Goal: Transaction & Acquisition: Purchase product/service

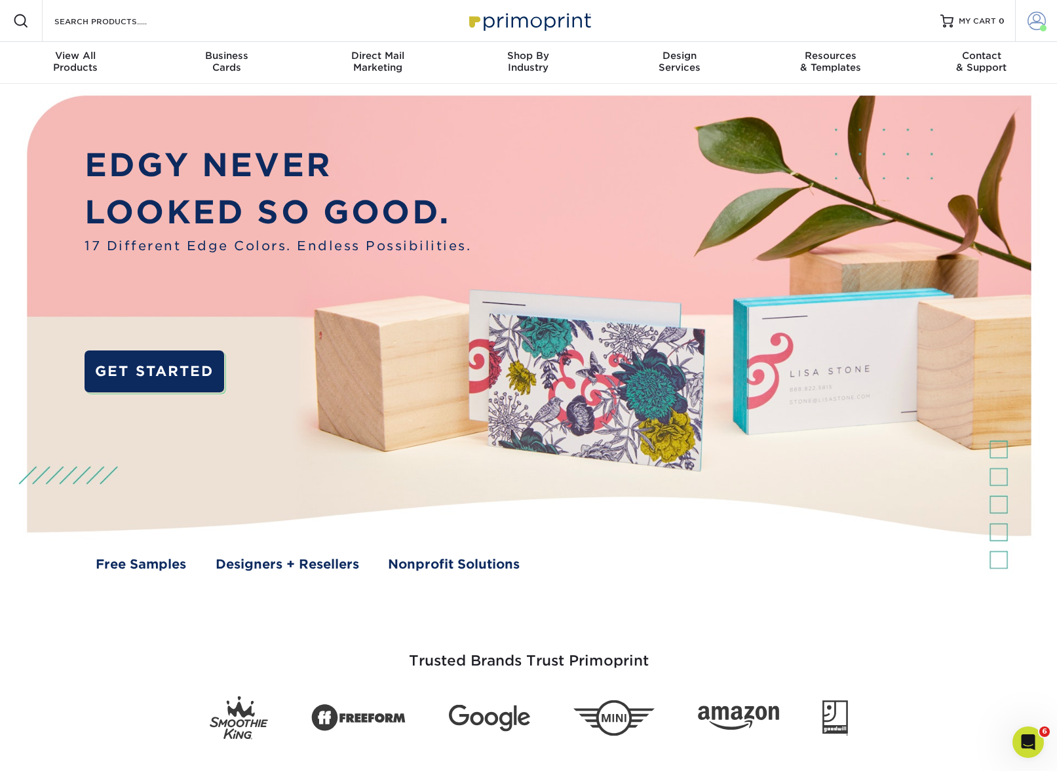
click at [1048, 20] on link "Account" at bounding box center [1036, 21] width 42 height 42
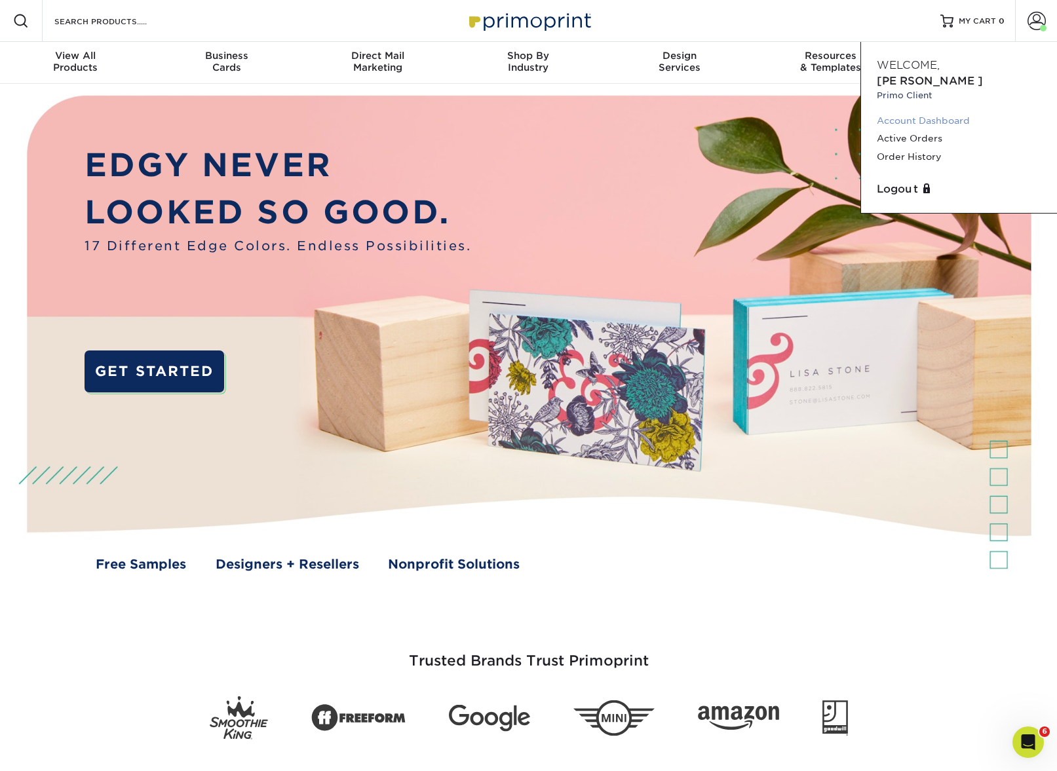
click at [940, 112] on link "Account Dashboard" at bounding box center [959, 121] width 164 height 18
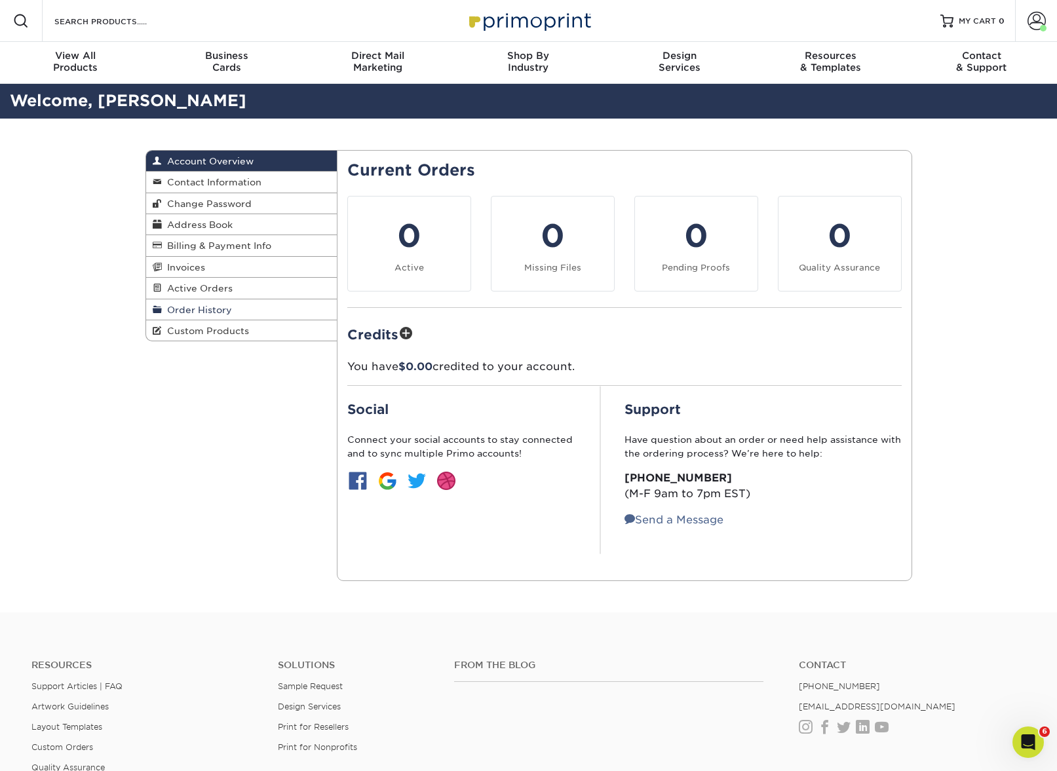
click at [201, 313] on link "Order History" at bounding box center [241, 309] width 191 height 21
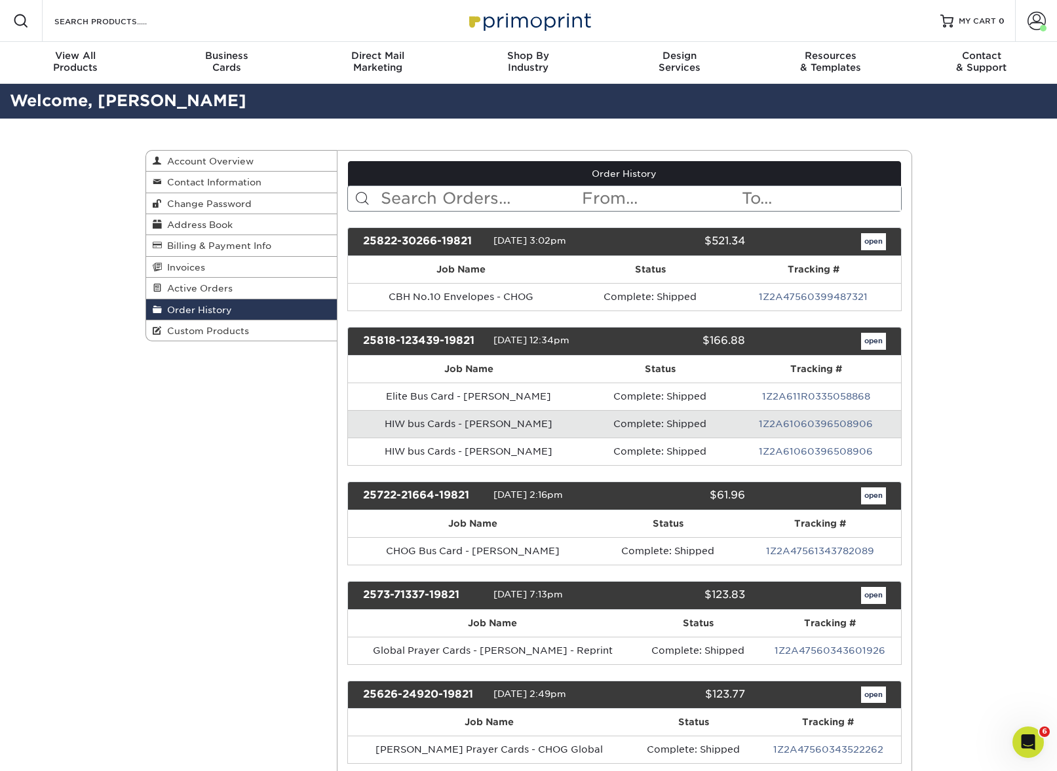
click at [426, 193] on input "text" at bounding box center [479, 198] width 201 height 25
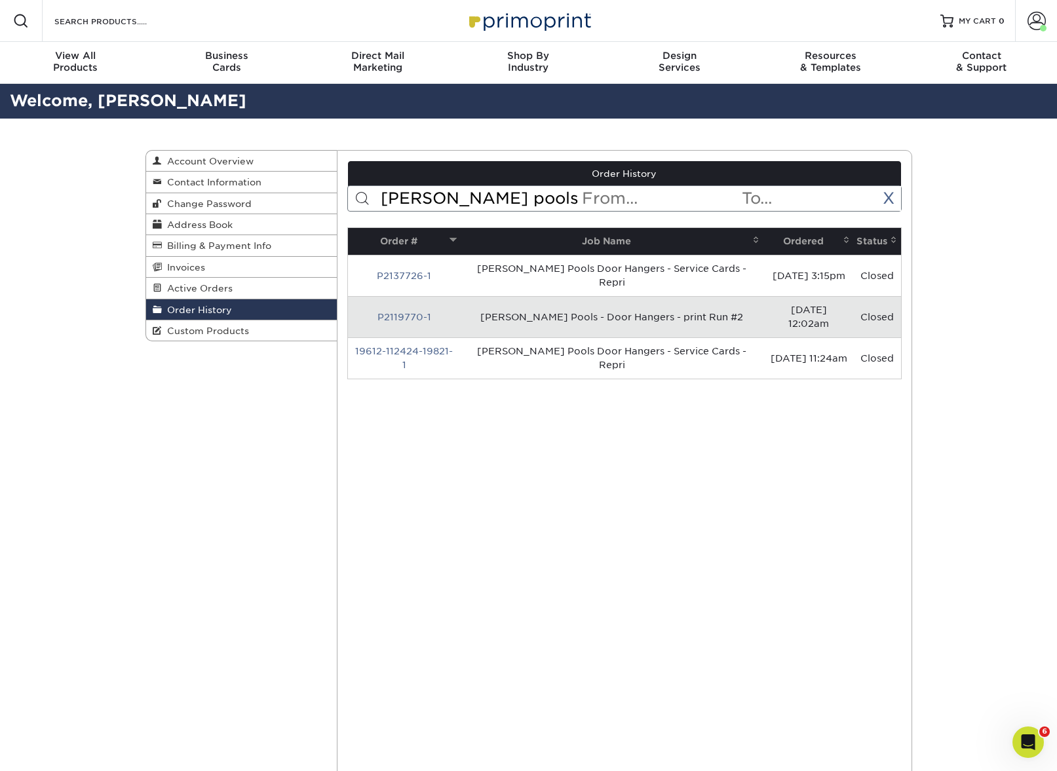
drag, startPoint x: 505, startPoint y: 202, endPoint x: 484, endPoint y: 147, distance: 58.1
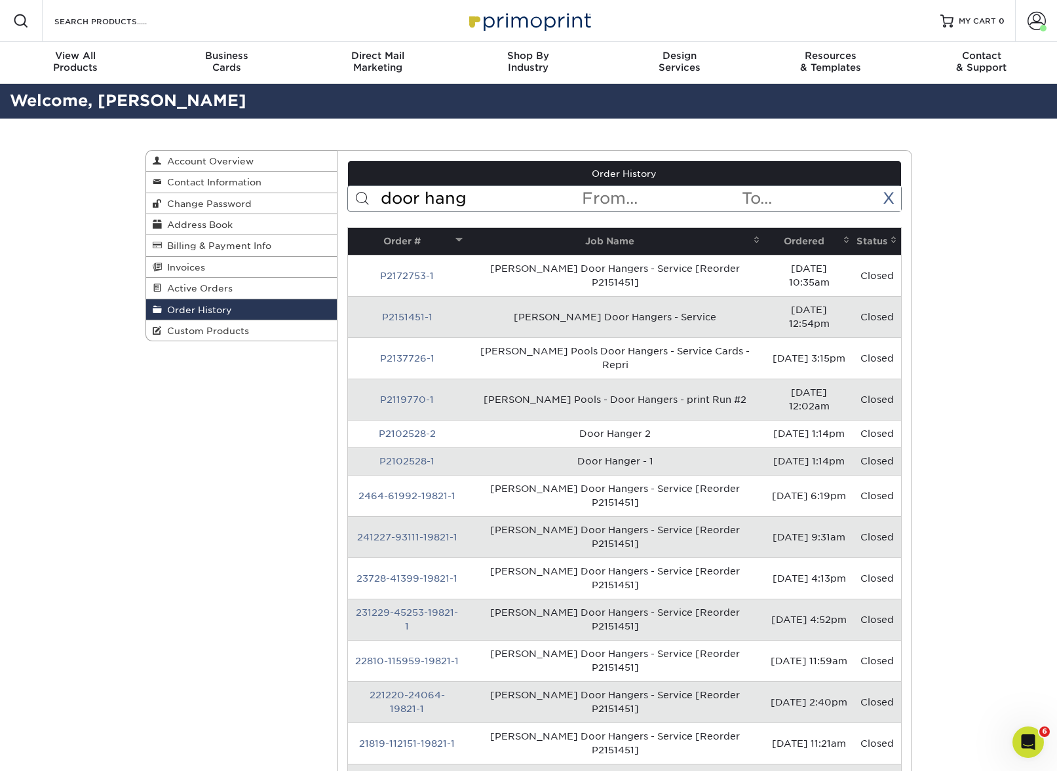
type input "door hang"
click at [807, 246] on th "Ordered" at bounding box center [809, 241] width 90 height 27
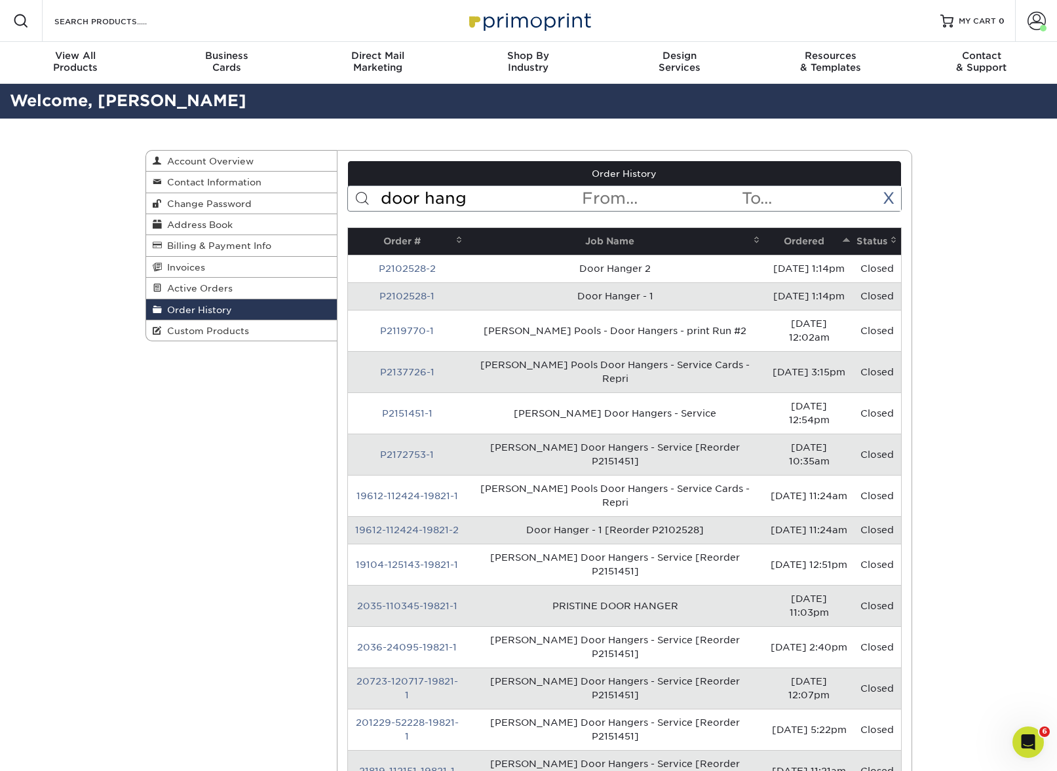
click at [807, 245] on th "Ordered" at bounding box center [809, 241] width 90 height 27
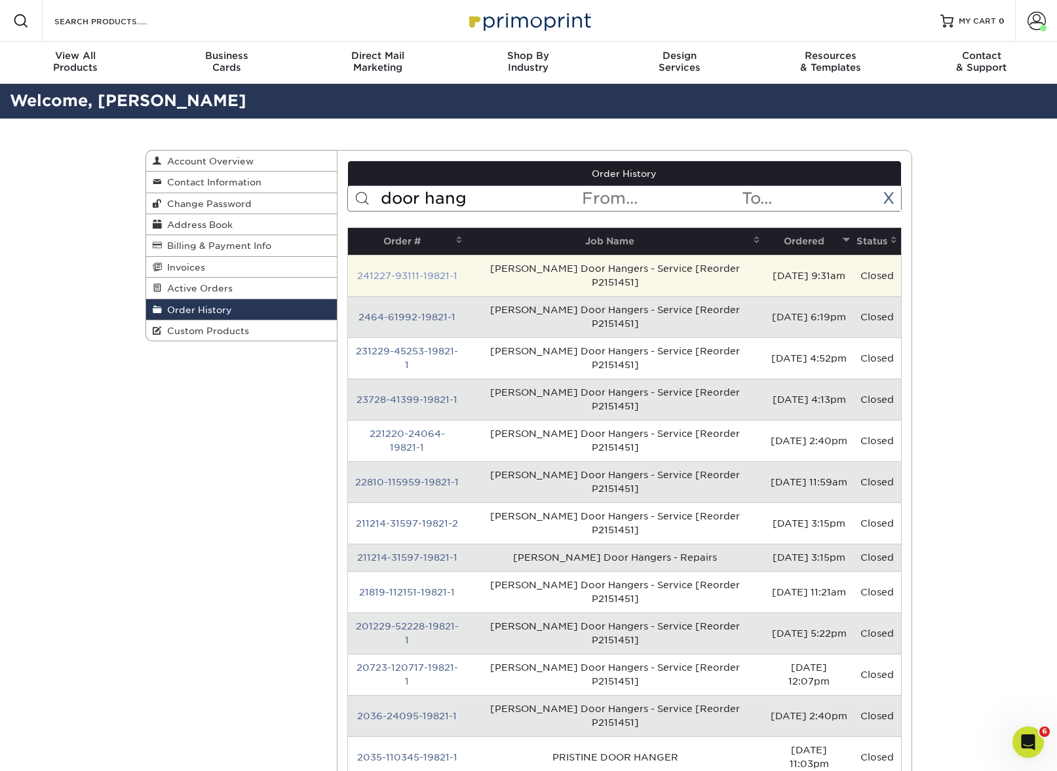
click at [410, 271] on link "241227-93111-19821-1" at bounding box center [407, 276] width 100 height 10
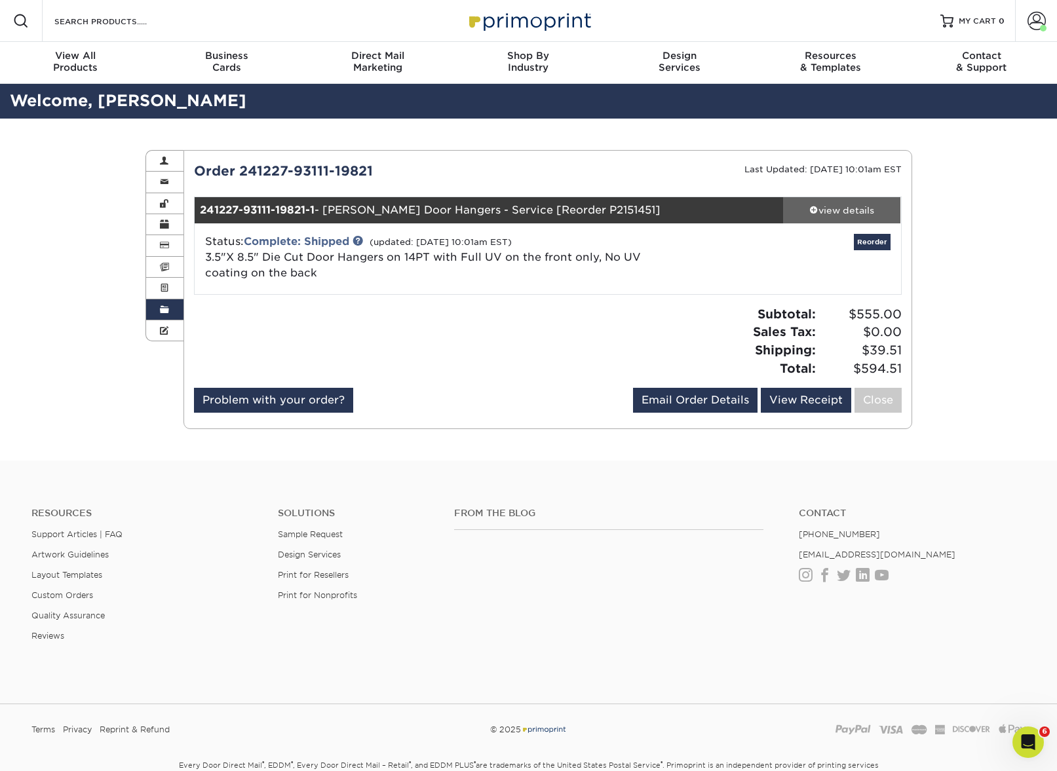
click at [863, 209] on div "view details" at bounding box center [842, 210] width 118 height 13
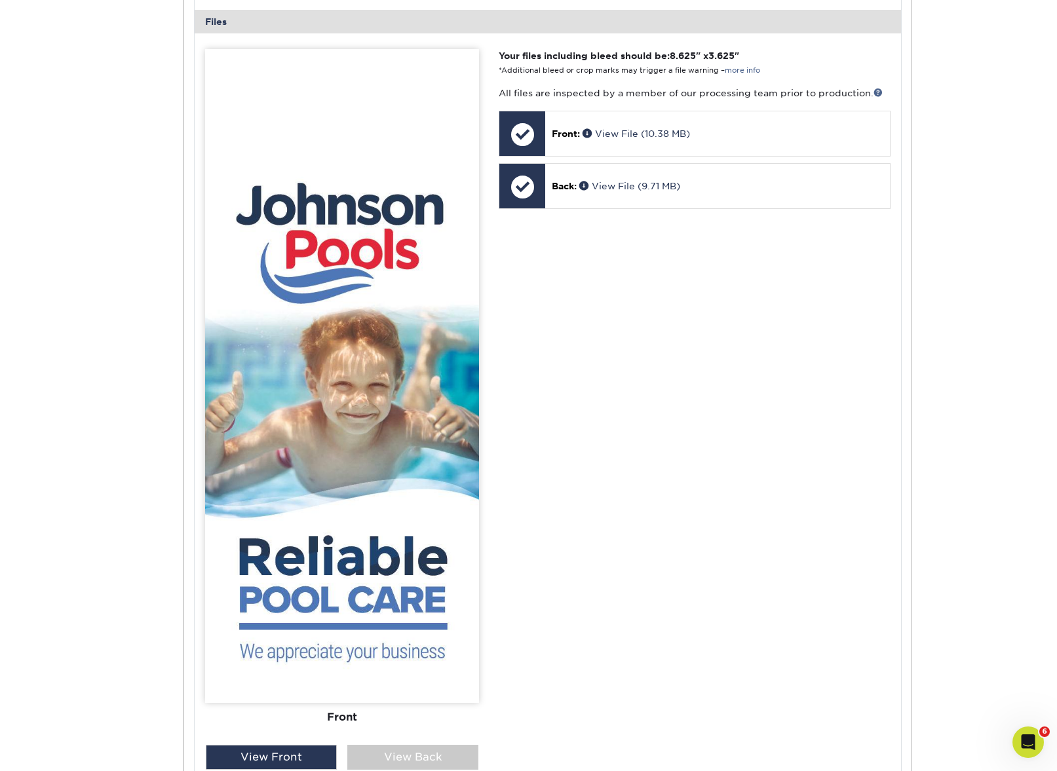
scroll to position [661, 0]
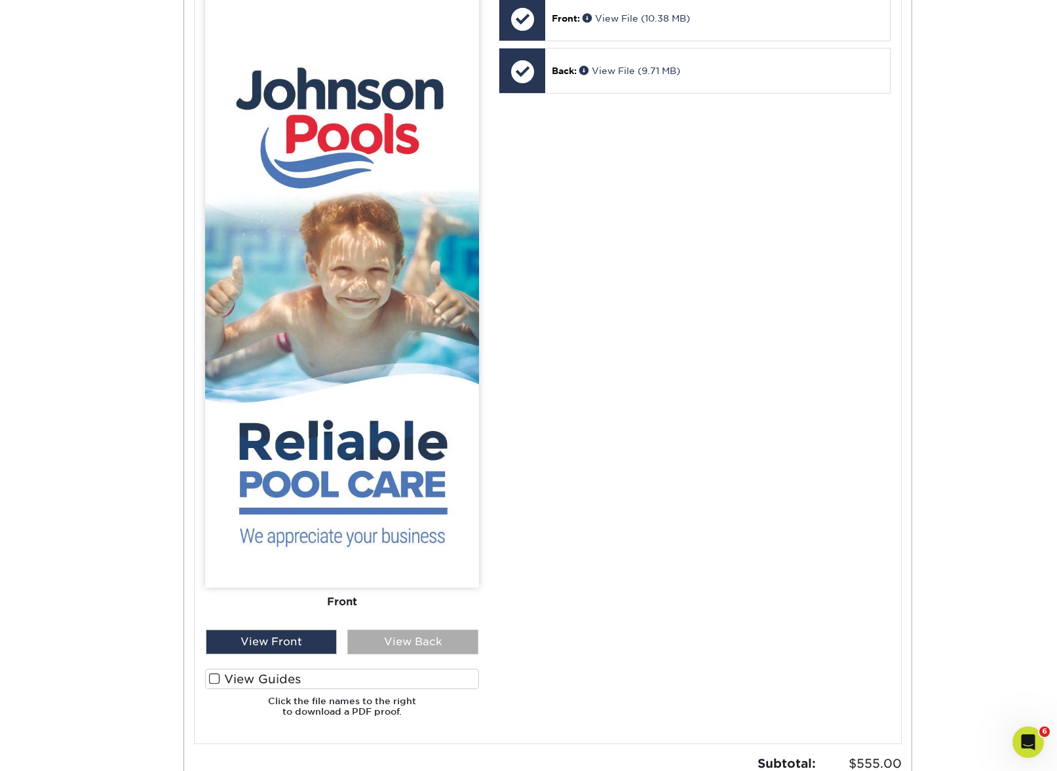
click at [409, 634] on div "View Back" at bounding box center [412, 642] width 131 height 25
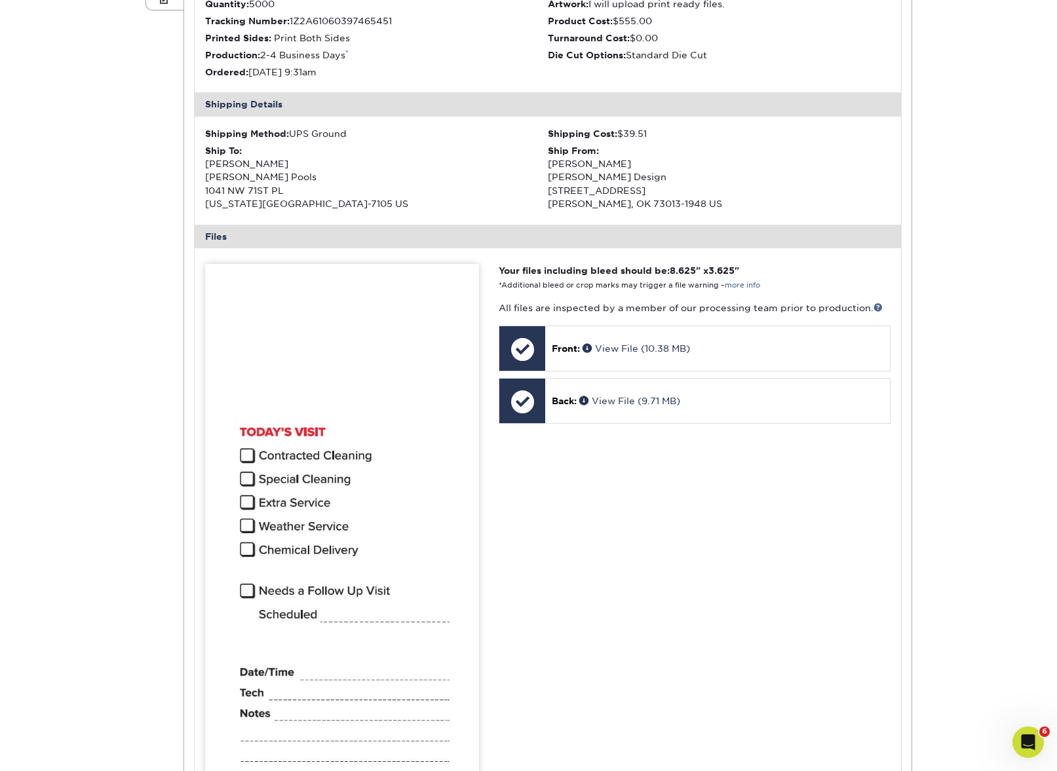
scroll to position [602, 0]
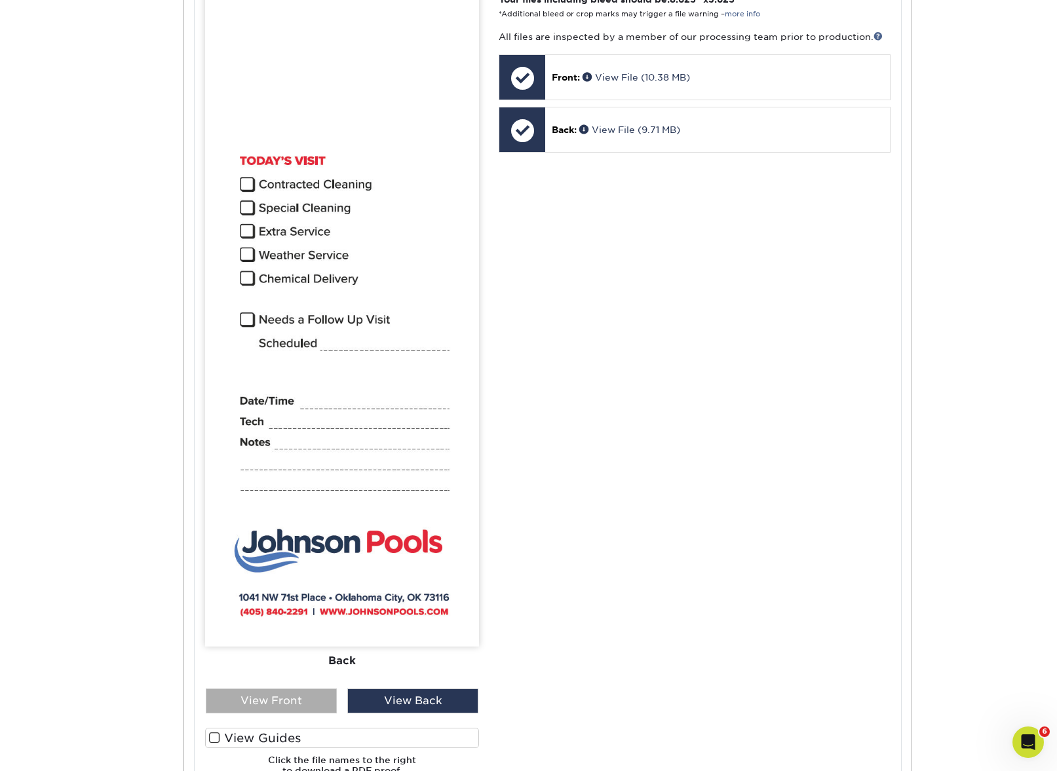
click at [276, 697] on div "View Front" at bounding box center [271, 701] width 131 height 25
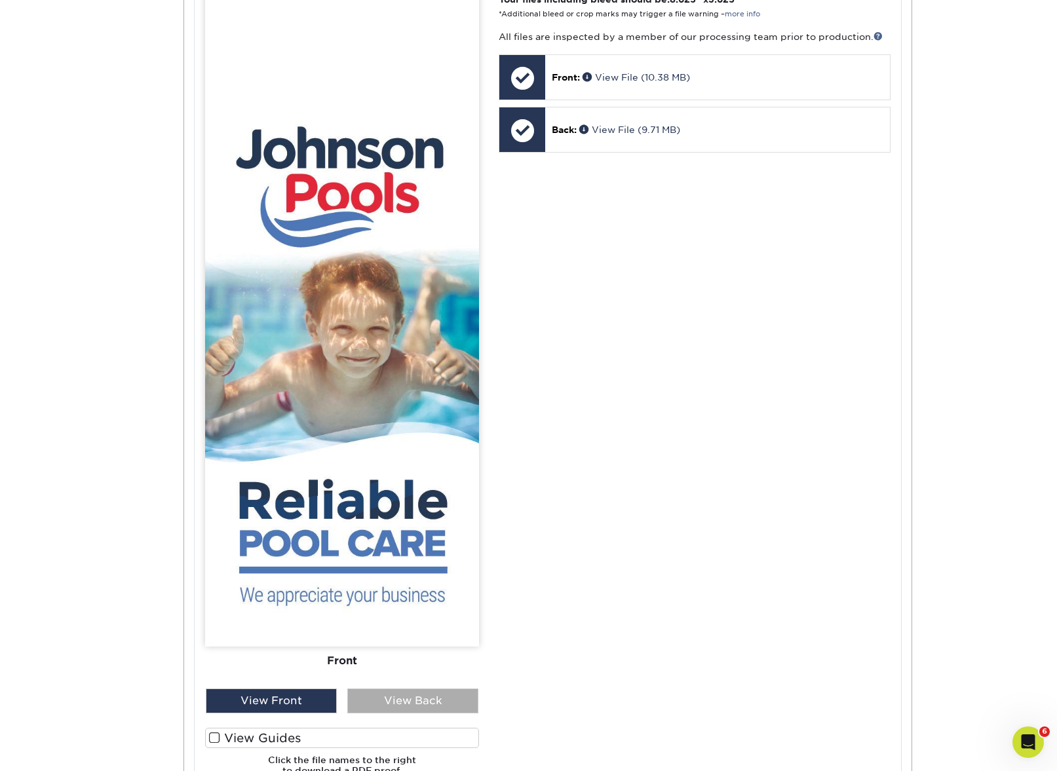
click at [374, 689] on div "View Back" at bounding box center [412, 701] width 131 height 25
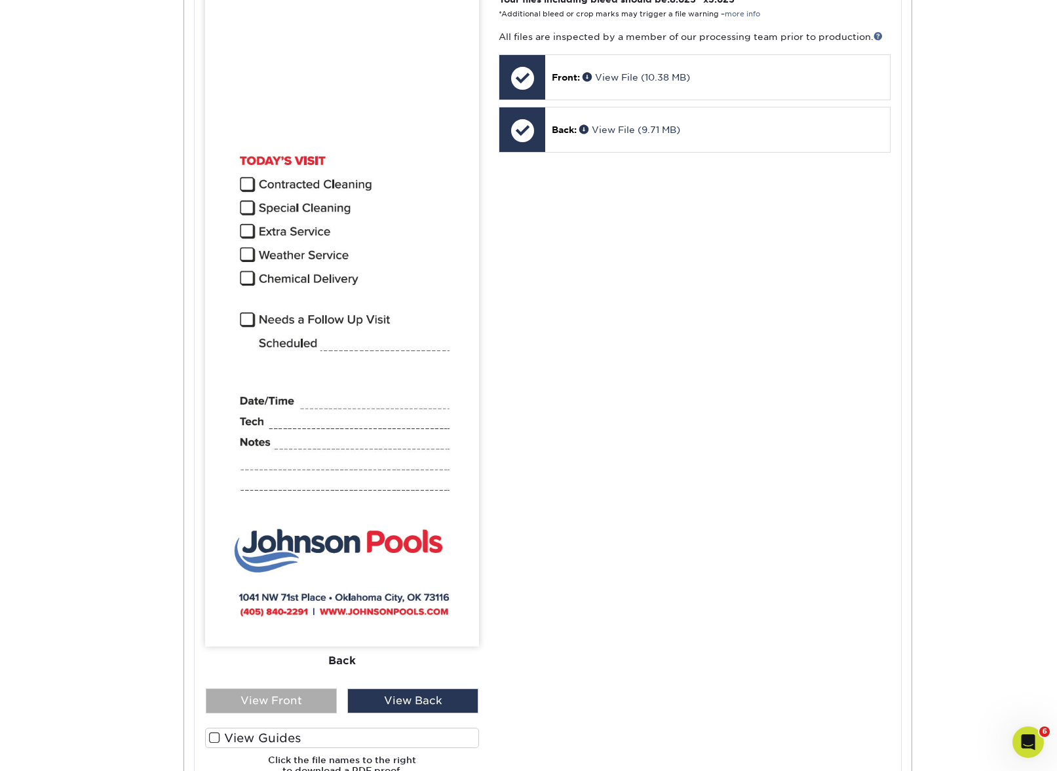
click at [271, 690] on div "View Front" at bounding box center [271, 701] width 131 height 25
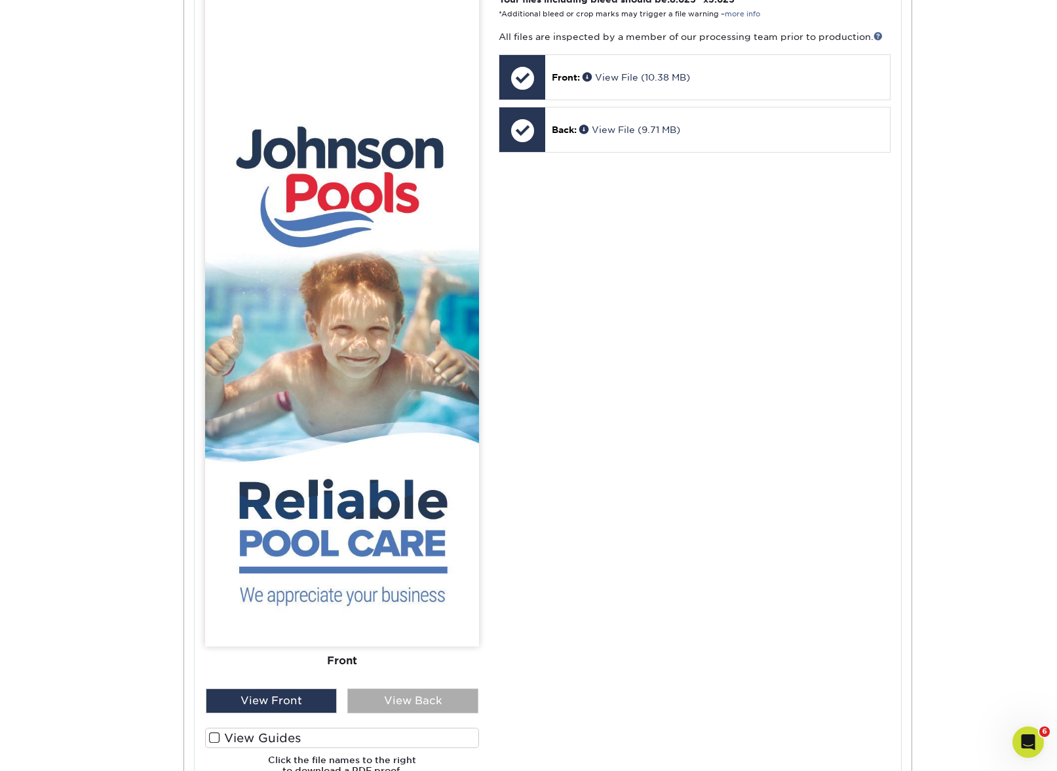
click at [435, 692] on div "View Back" at bounding box center [412, 701] width 131 height 25
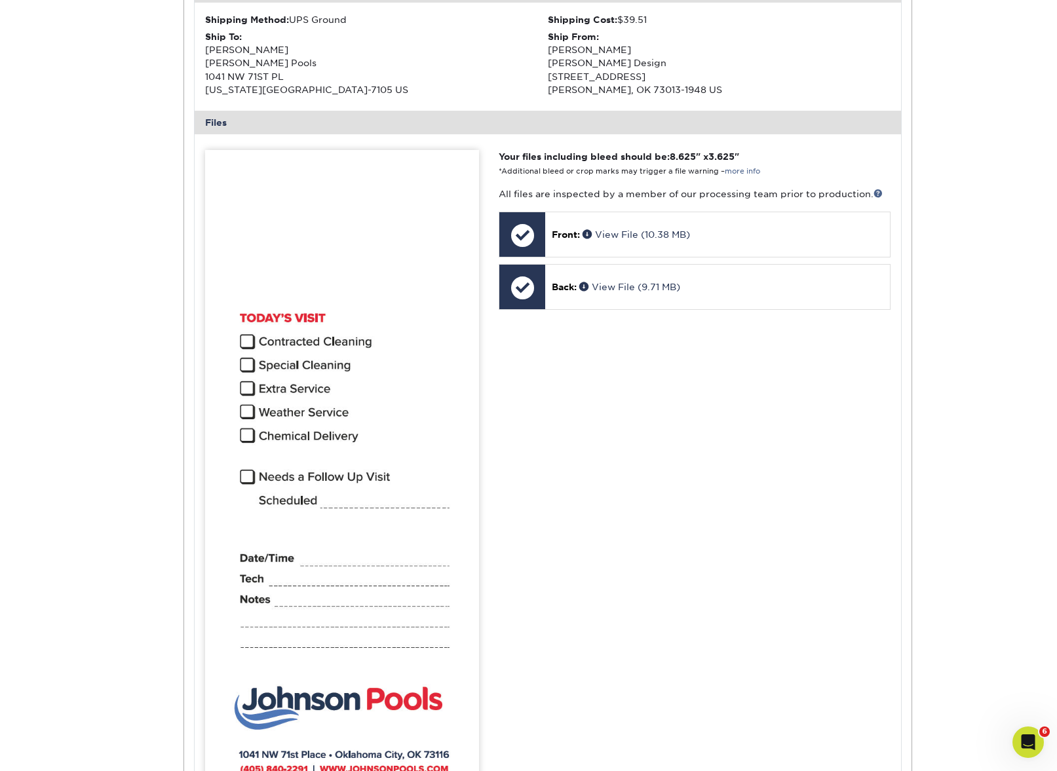
scroll to position [0, 0]
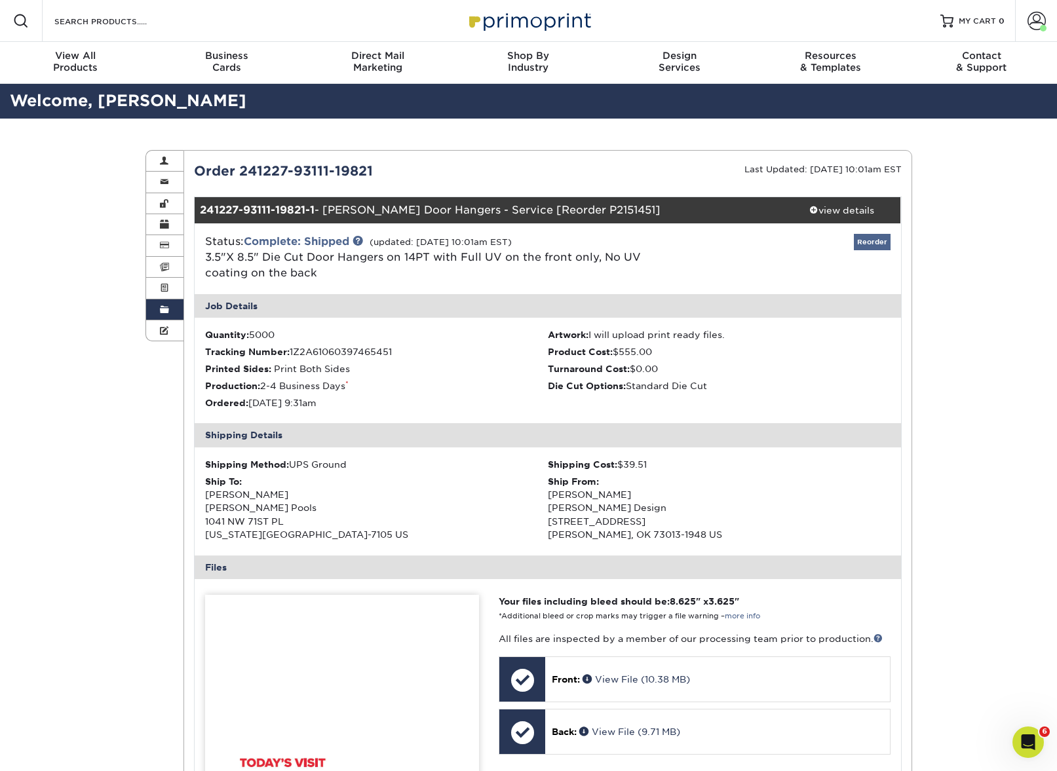
click at [879, 239] on link "Reorder" at bounding box center [872, 242] width 37 height 16
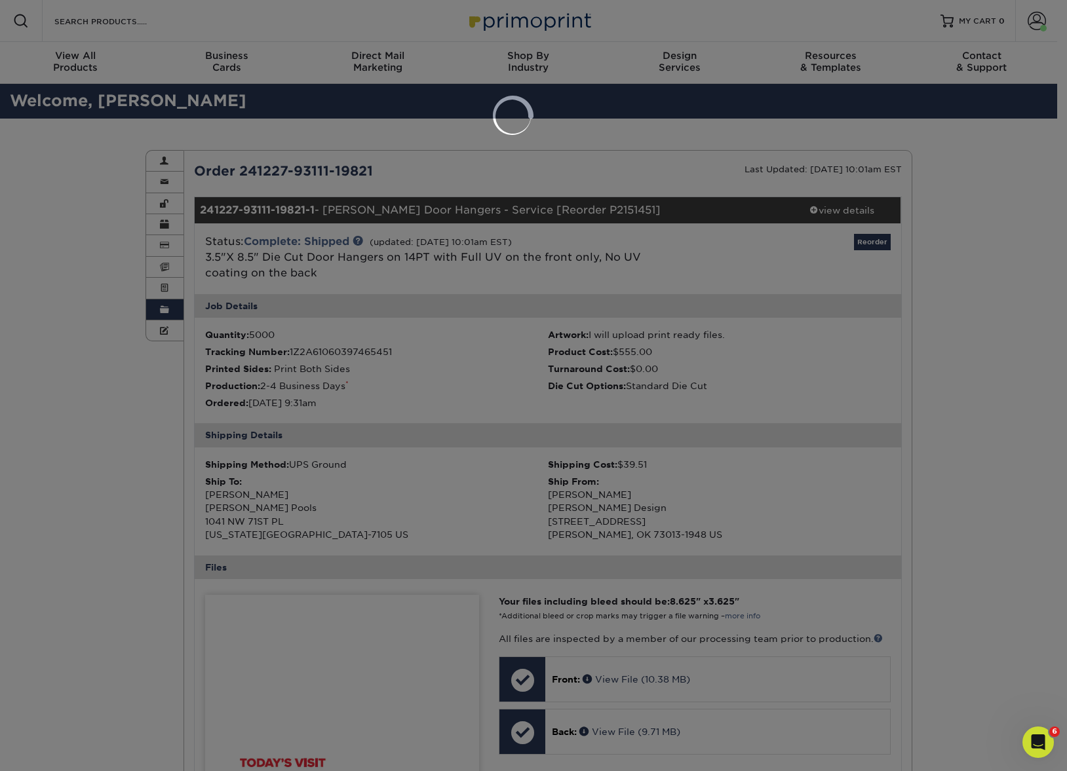
select select "24384"
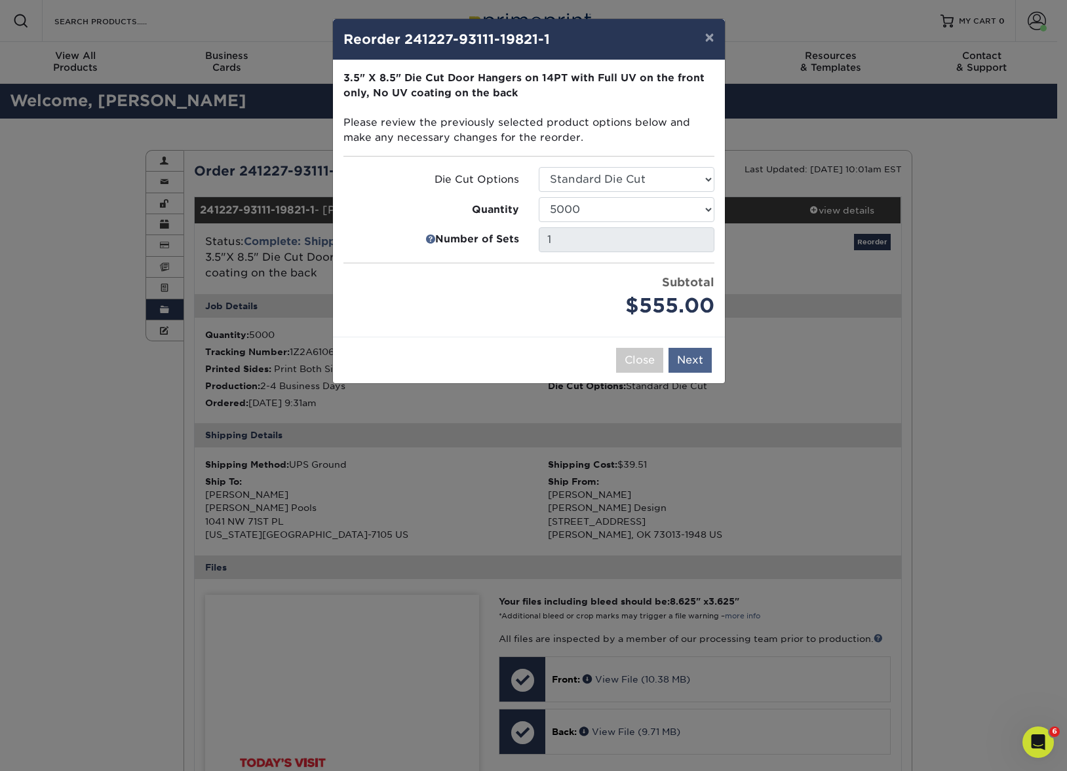
click at [693, 362] on button "Next" at bounding box center [689, 360] width 43 height 25
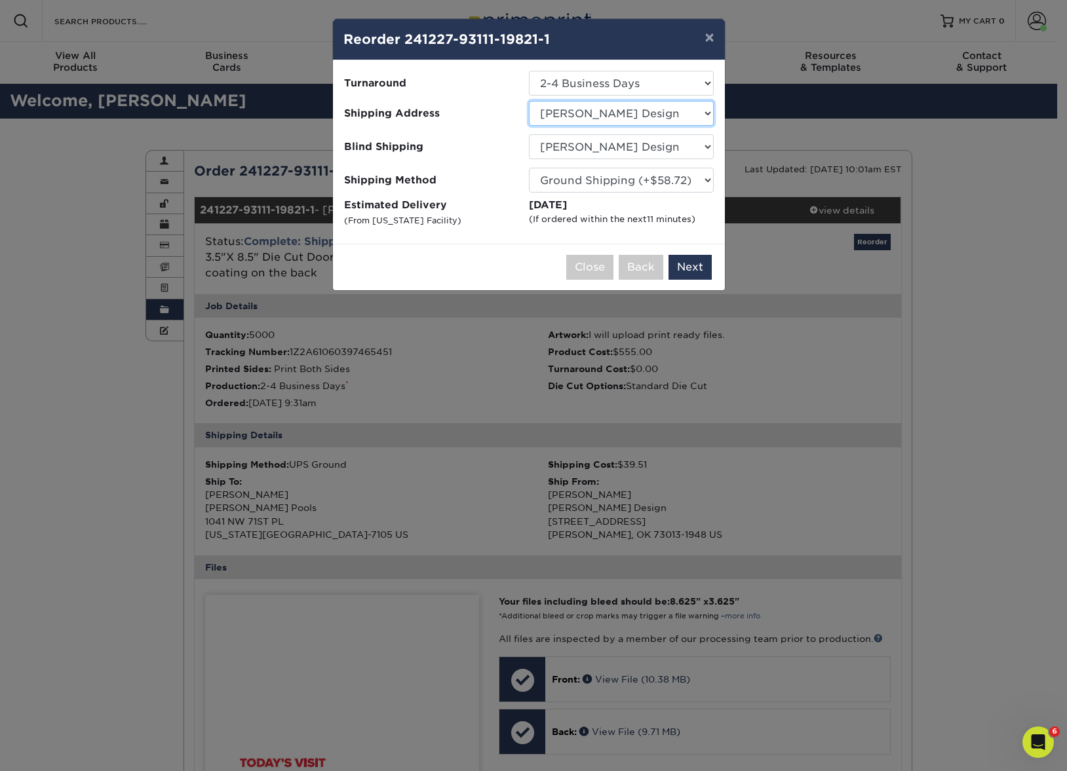
select select "87290"
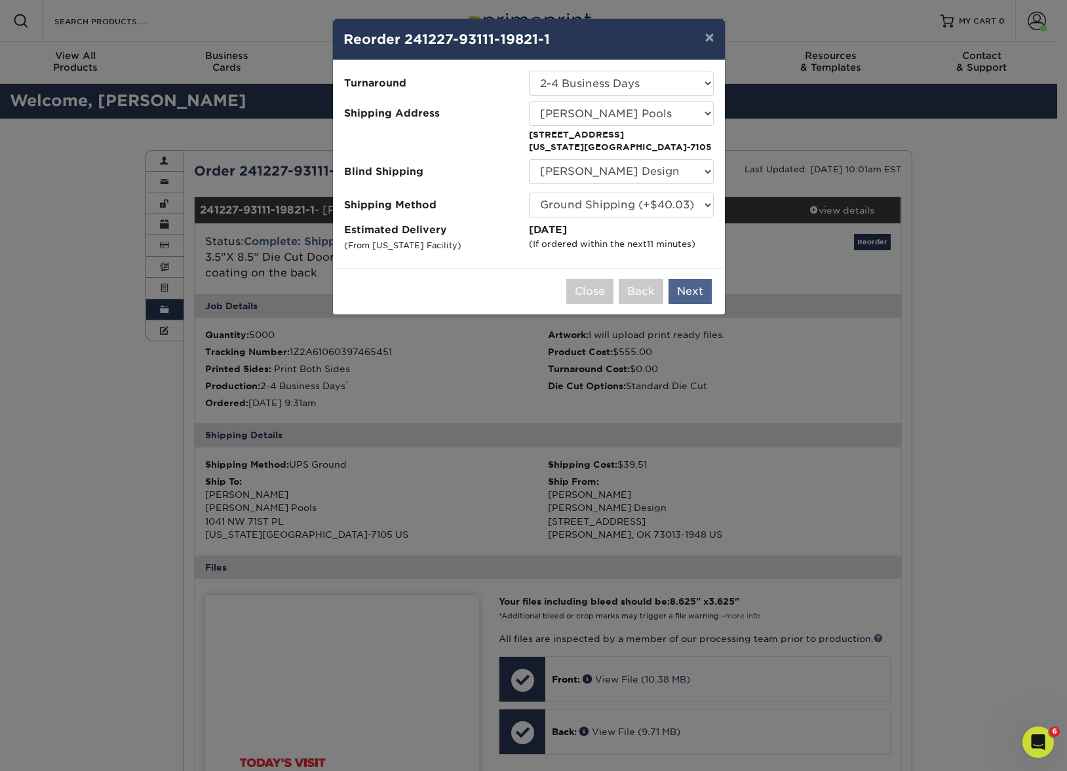
click at [698, 286] on button "Next" at bounding box center [689, 291] width 43 height 25
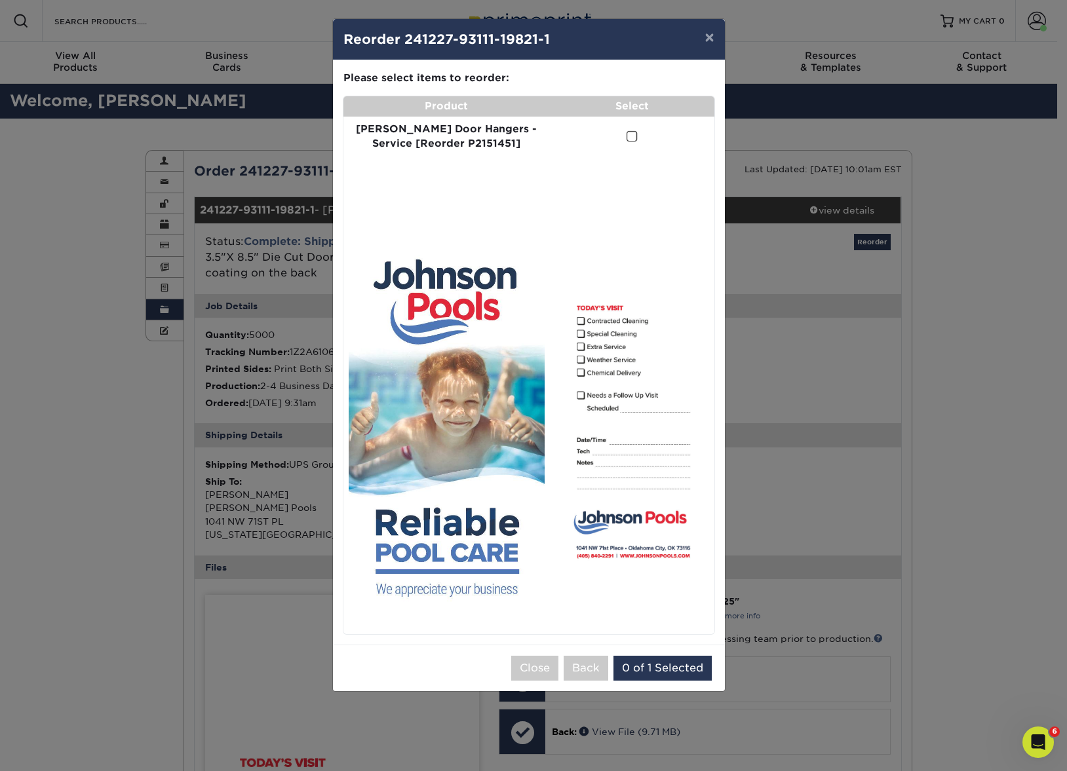
click at [626, 133] on span at bounding box center [631, 136] width 11 height 12
click at [0, 0] on input "checkbox" at bounding box center [0, 0] width 0 height 0
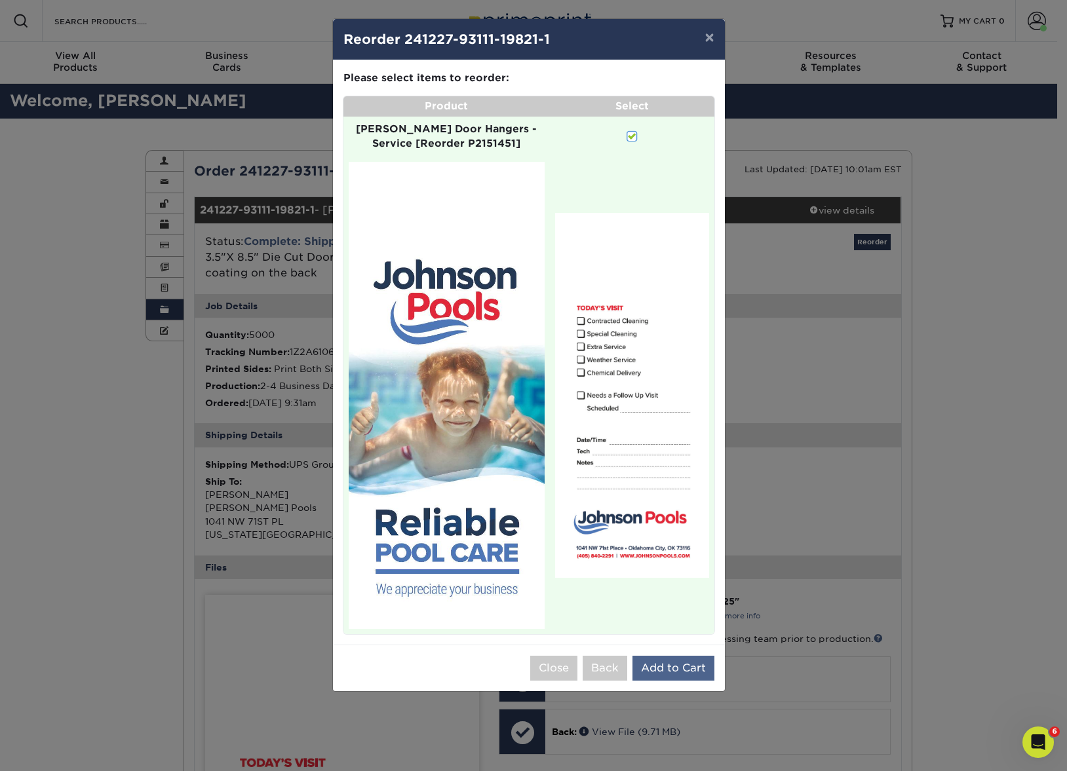
click at [676, 656] on button "Add to Cart" at bounding box center [673, 668] width 82 height 25
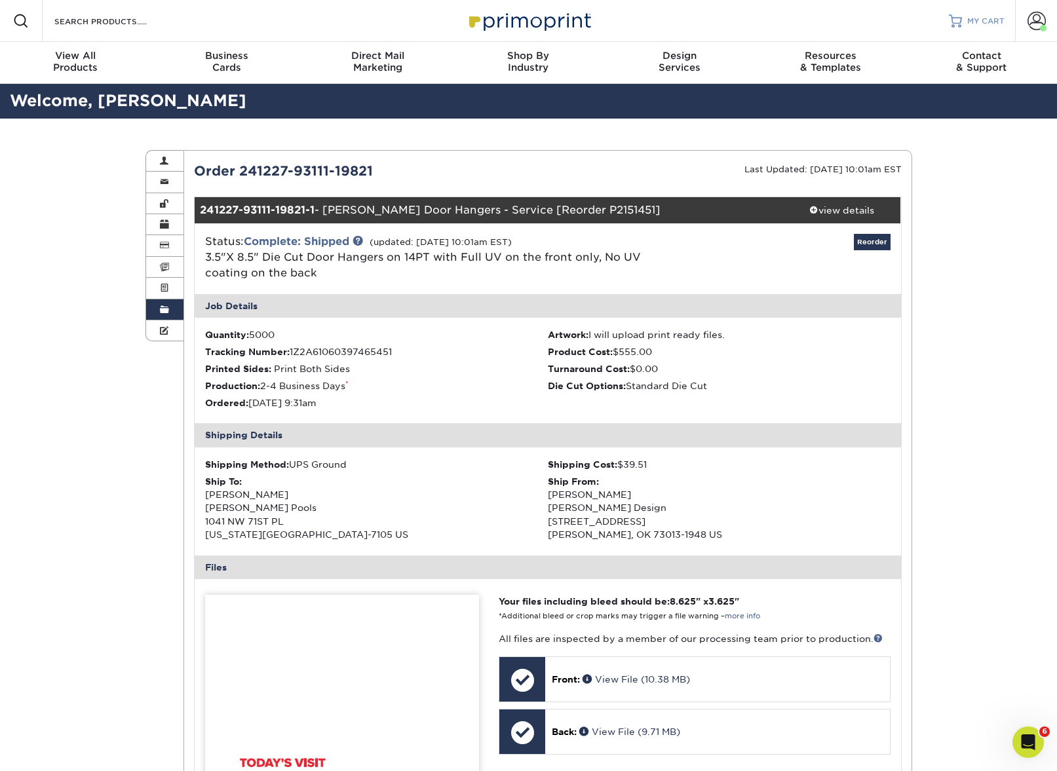
click at [960, 19] on div at bounding box center [955, 20] width 13 height 13
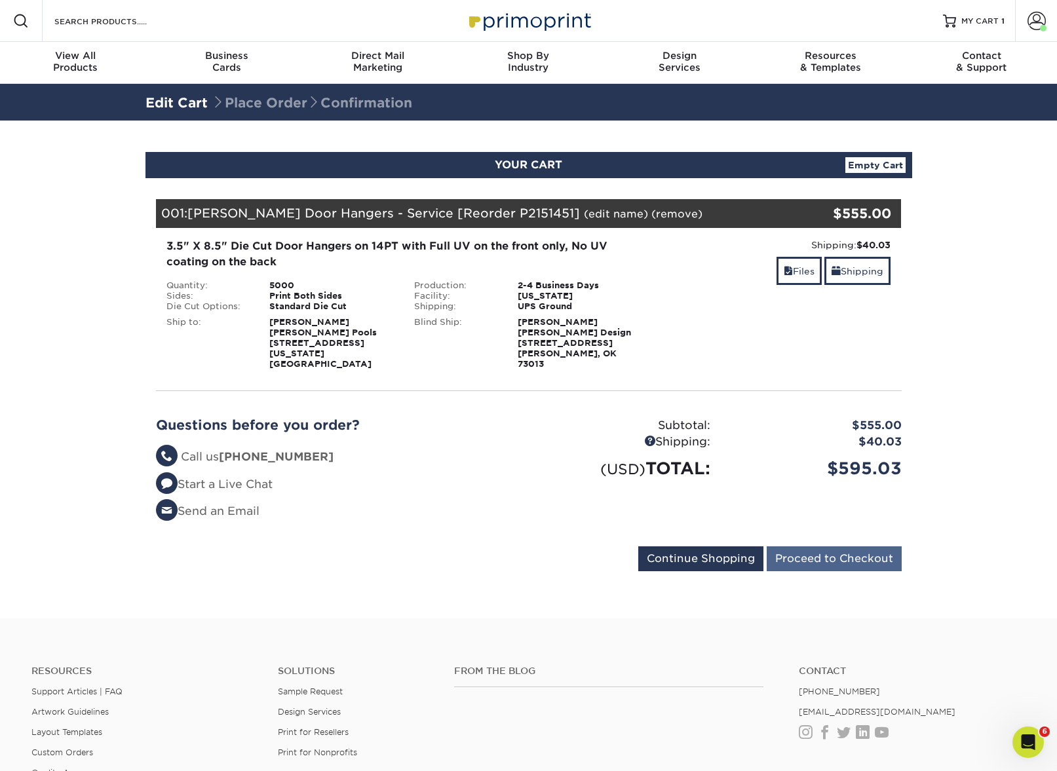
click at [839, 547] on input "Proceed to Checkout" at bounding box center [834, 559] width 135 height 25
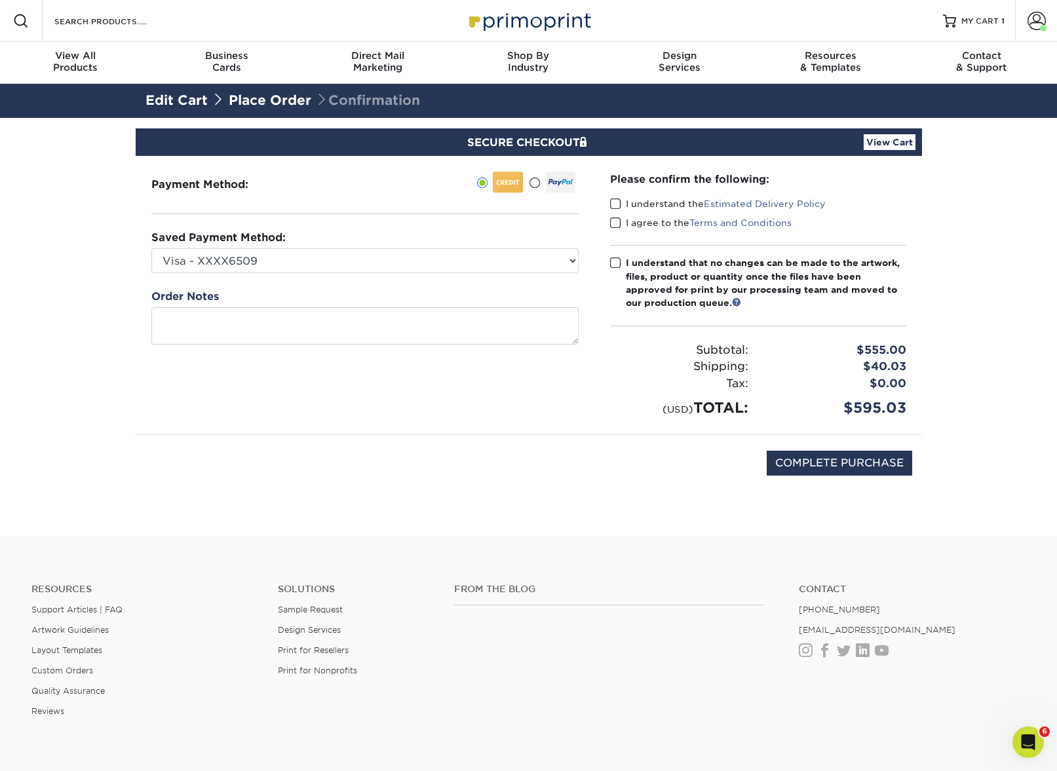
click at [619, 199] on span at bounding box center [615, 204] width 11 height 12
click at [0, 0] on input "I understand the Estimated Delivery Policy" at bounding box center [0, 0] width 0 height 0
click at [611, 217] on span at bounding box center [615, 223] width 11 height 12
click at [0, 0] on input "I agree to the Terms and Conditions" at bounding box center [0, 0] width 0 height 0
click at [616, 261] on span at bounding box center [615, 263] width 11 height 12
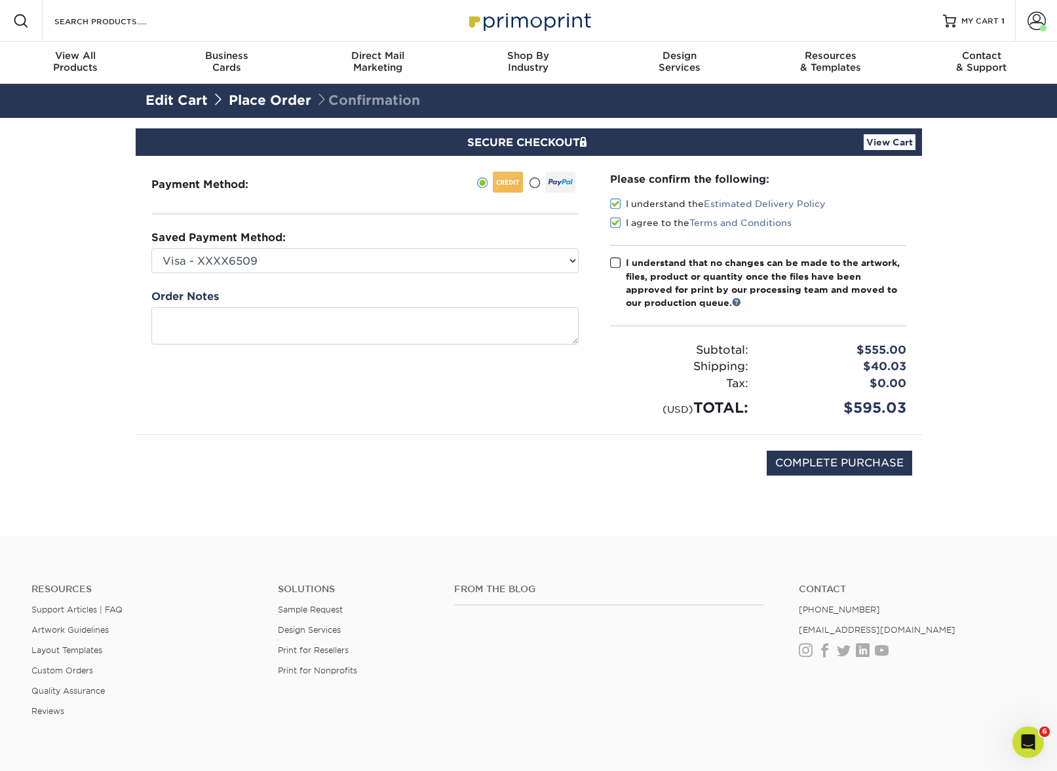
click at [0, 0] on input "I understand that no changes can be made to the artwork, files, product or quan…" at bounding box center [0, 0] width 0 height 0
click at [816, 467] on input "COMPLETE PURCHASE" at bounding box center [839, 463] width 145 height 25
type input "PROCESSING, PLEASE WAIT..."
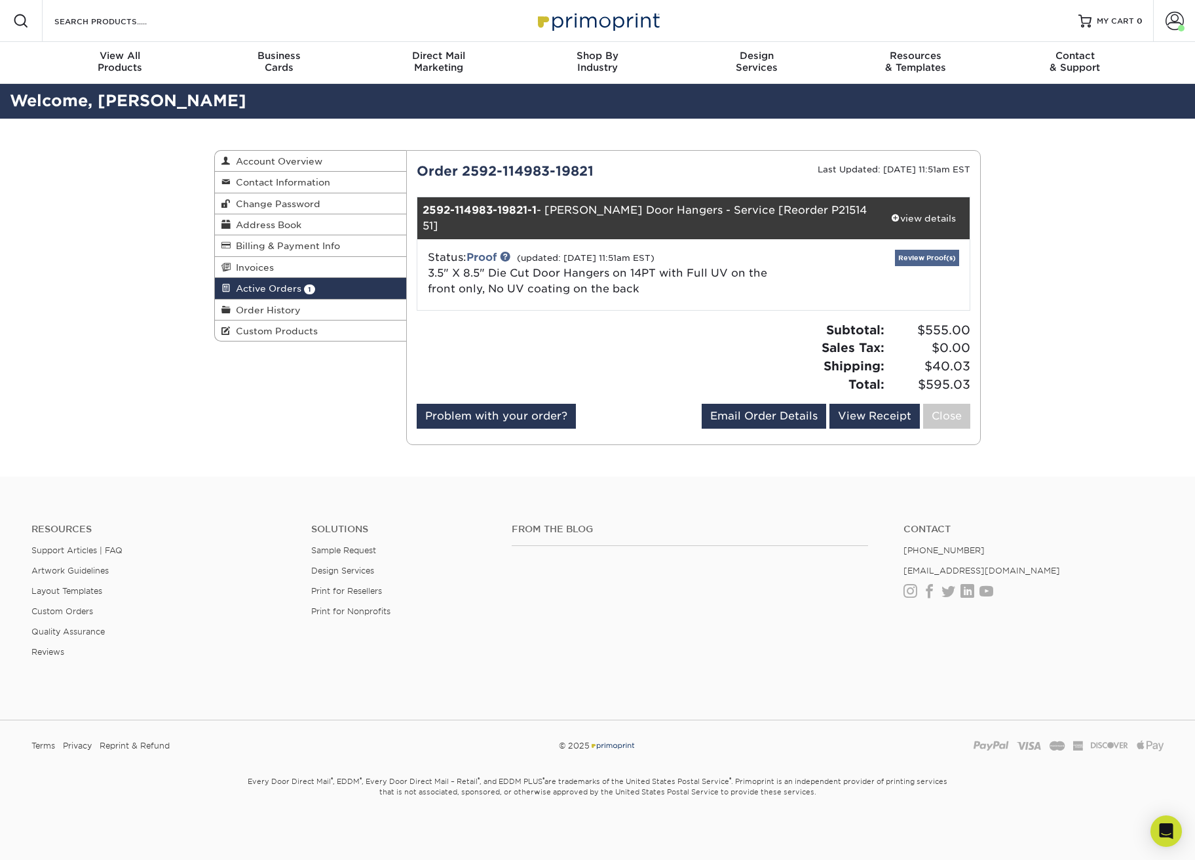
click at [929, 250] on link "Review Proof(s)" at bounding box center [927, 258] width 64 height 16
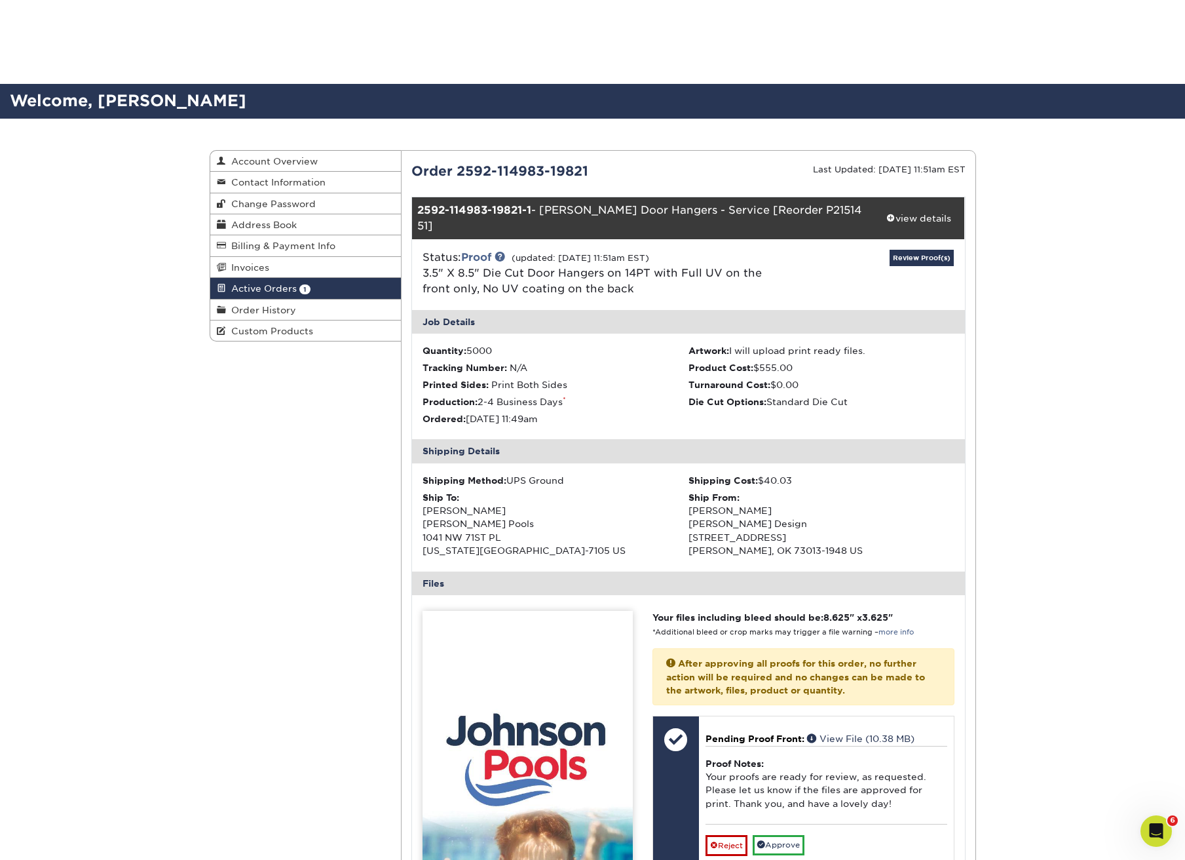
scroll to position [651, 0]
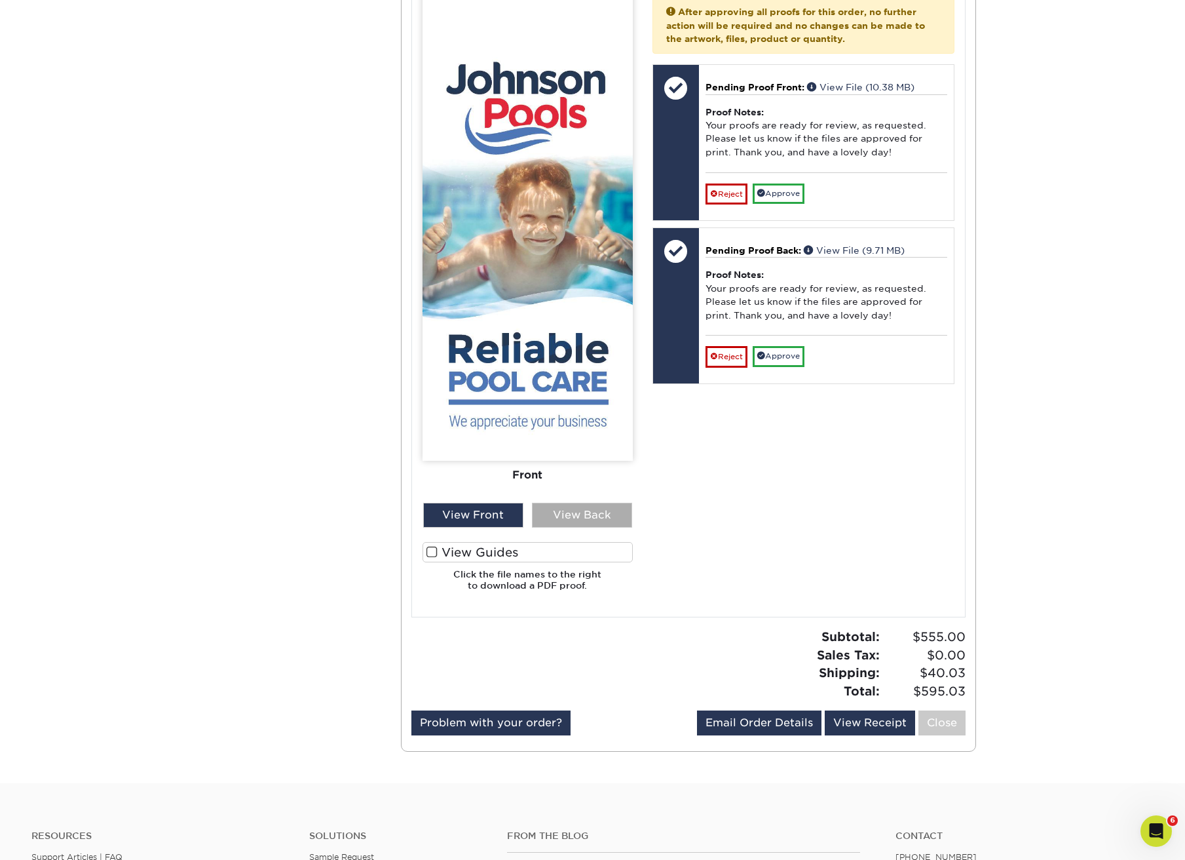
click at [564, 503] on div "View Back" at bounding box center [582, 515] width 100 height 25
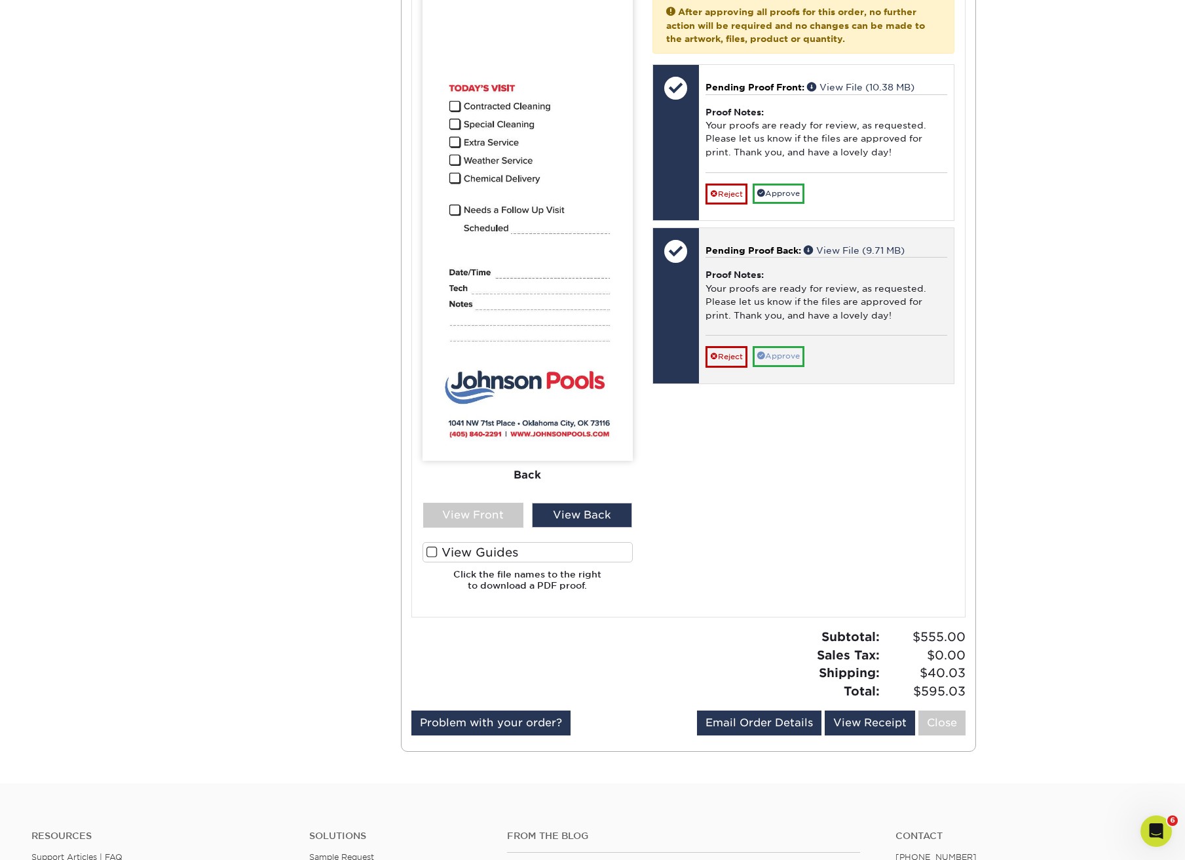
click at [782, 346] on link "Approve" at bounding box center [779, 356] width 52 height 20
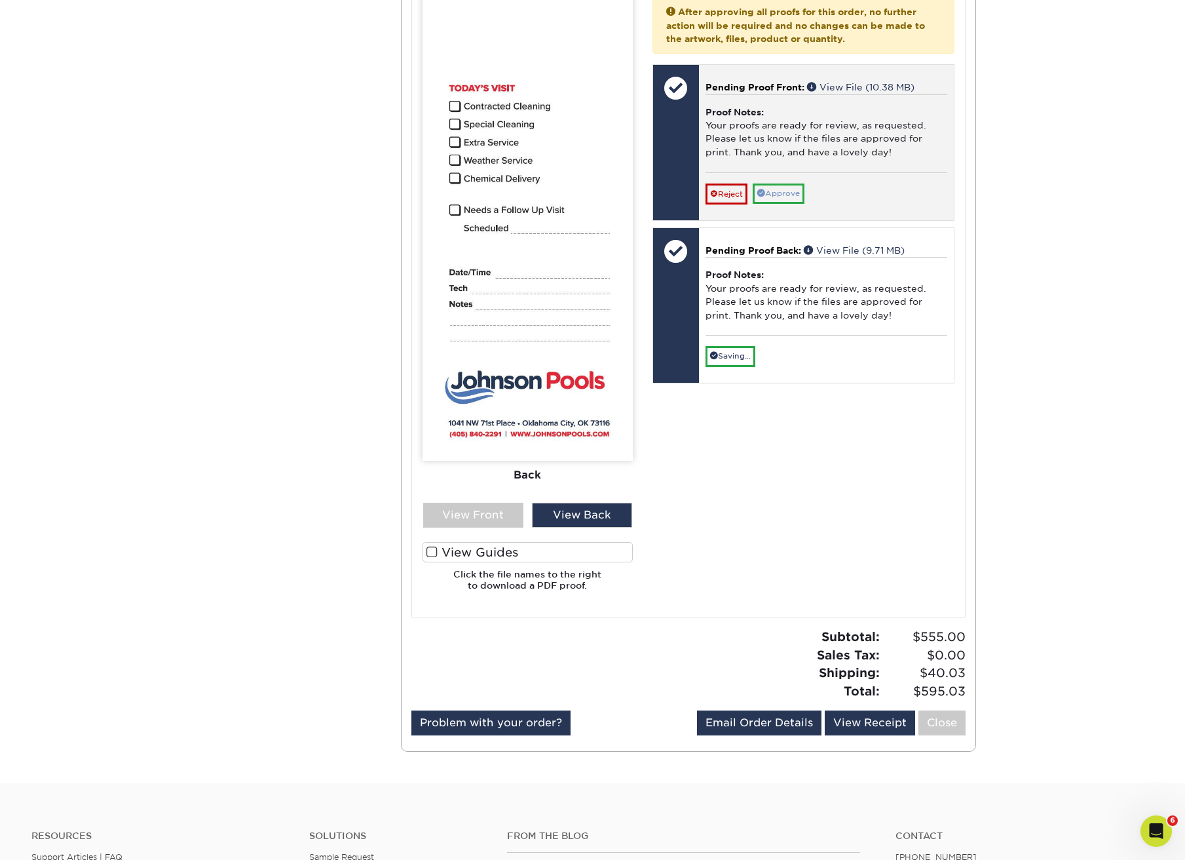
click at [780, 183] on link "Approve" at bounding box center [779, 193] width 52 height 20
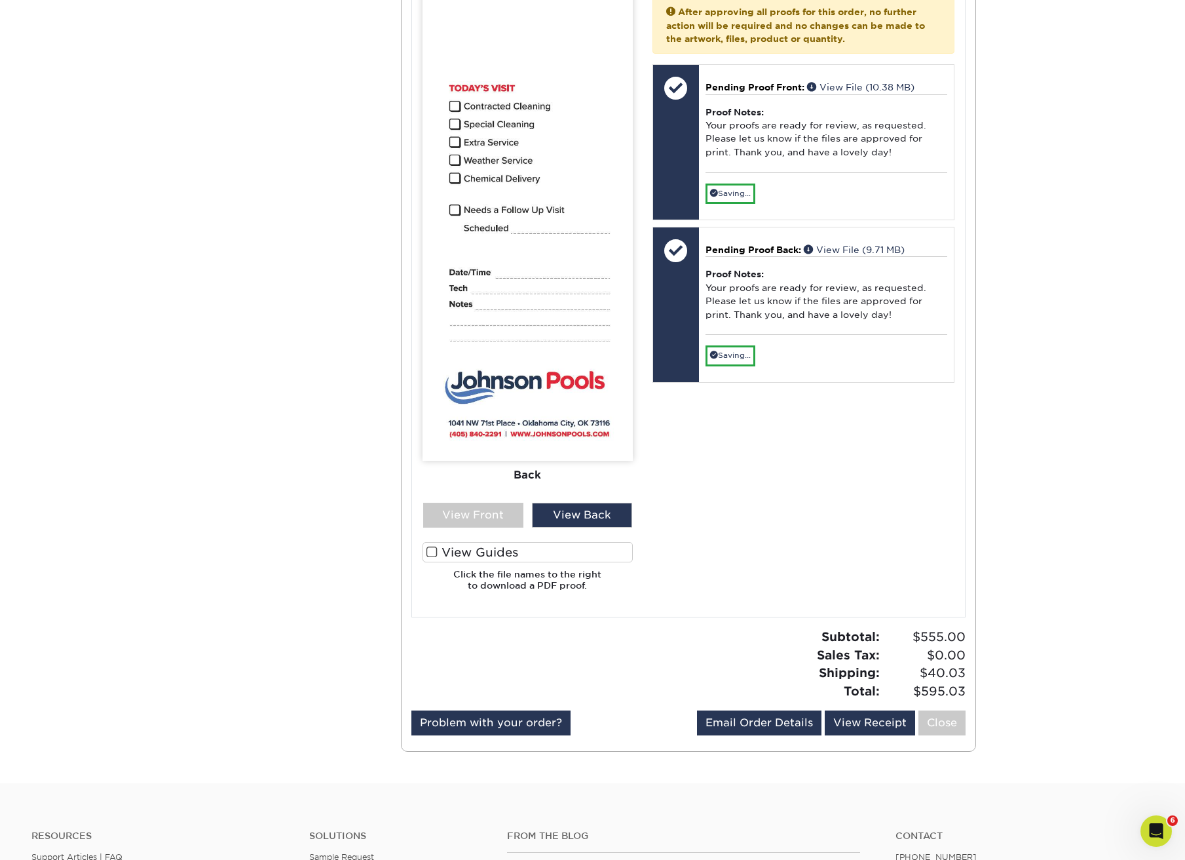
scroll to position [0, 0]
